Goal: Transaction & Acquisition: Download file/media

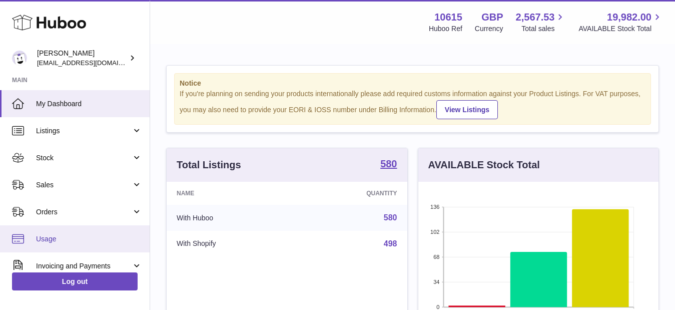
scroll to position [50, 0]
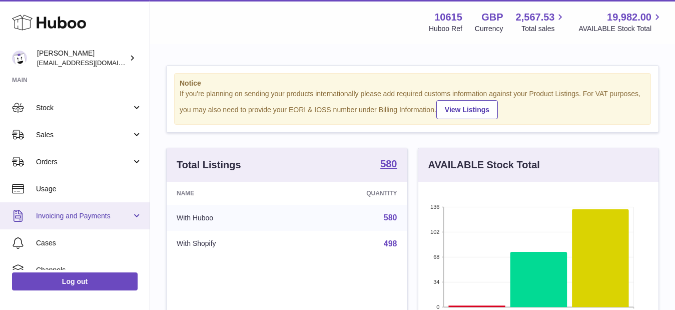
click at [113, 214] on span "Invoicing and Payments" at bounding box center [84, 216] width 96 height 10
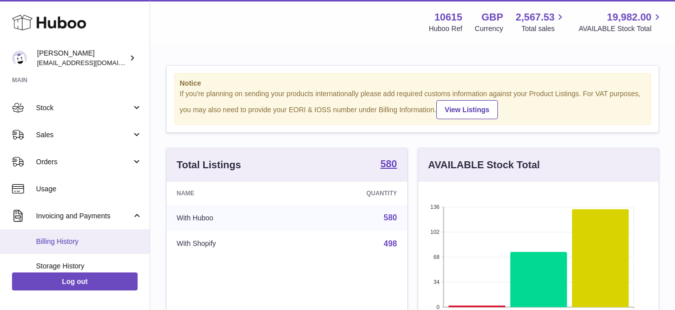
click at [76, 242] on span "Billing History" at bounding box center [89, 242] width 106 height 10
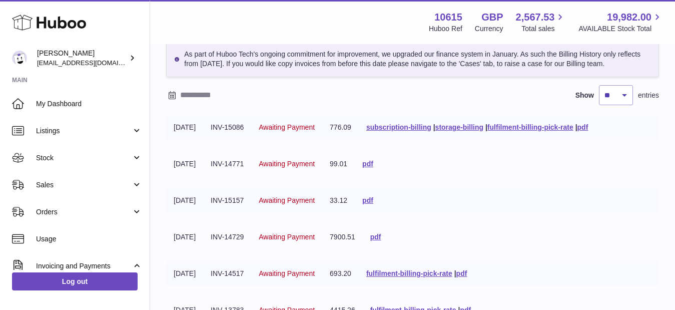
scroll to position [100, 0]
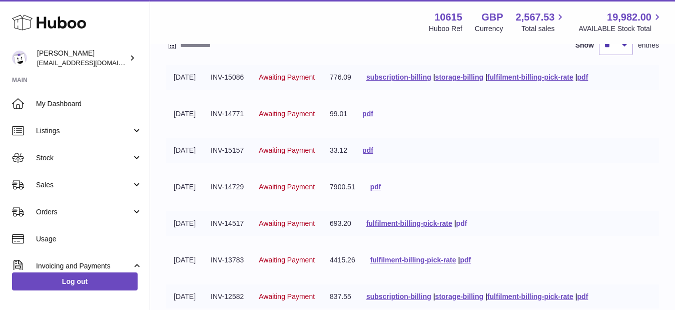
click at [467, 222] on link "pdf" at bounding box center [461, 223] width 11 height 8
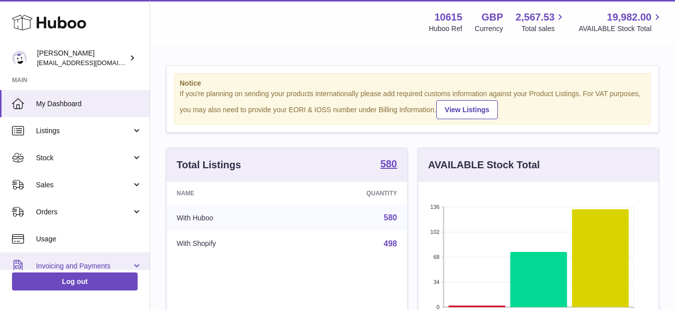
scroll to position [100, 0]
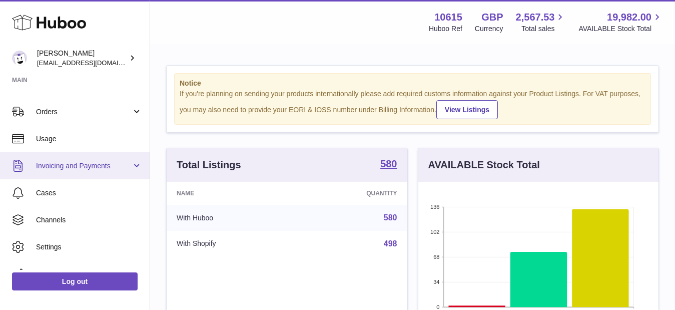
click at [72, 165] on span "Invoicing and Payments" at bounding box center [84, 166] width 96 height 10
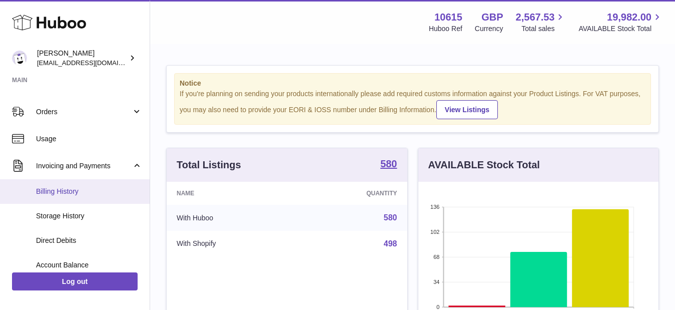
click at [69, 188] on span "Billing History" at bounding box center [89, 192] width 106 height 10
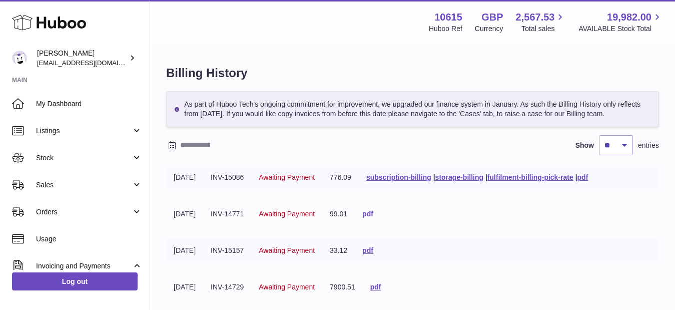
scroll to position [150, 0]
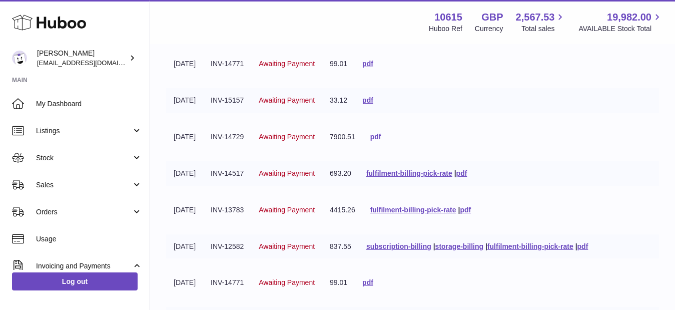
click at [381, 138] on link "pdf" at bounding box center [375, 137] width 11 height 8
click at [373, 101] on link "pdf" at bounding box center [367, 100] width 11 height 8
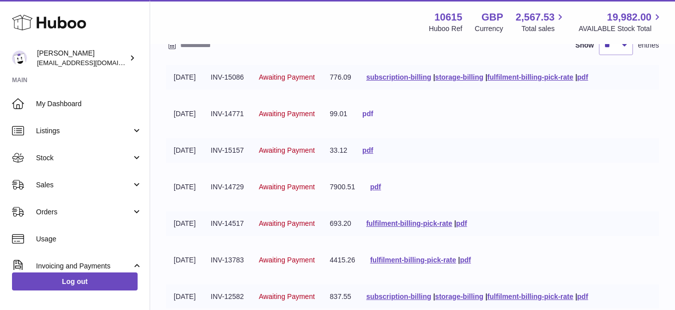
click at [373, 116] on link "pdf" at bounding box center [367, 114] width 11 height 8
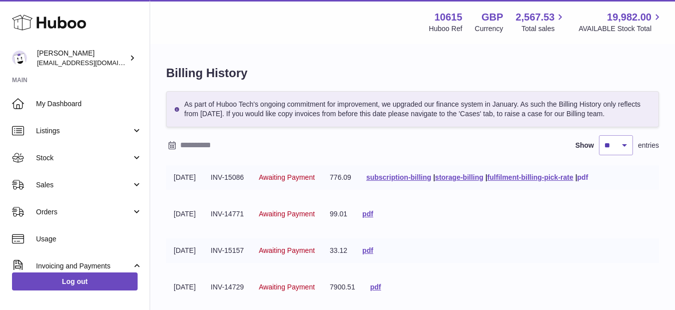
click at [588, 177] on link "pdf" at bounding box center [582, 177] width 11 height 8
